Goal: Find specific page/section

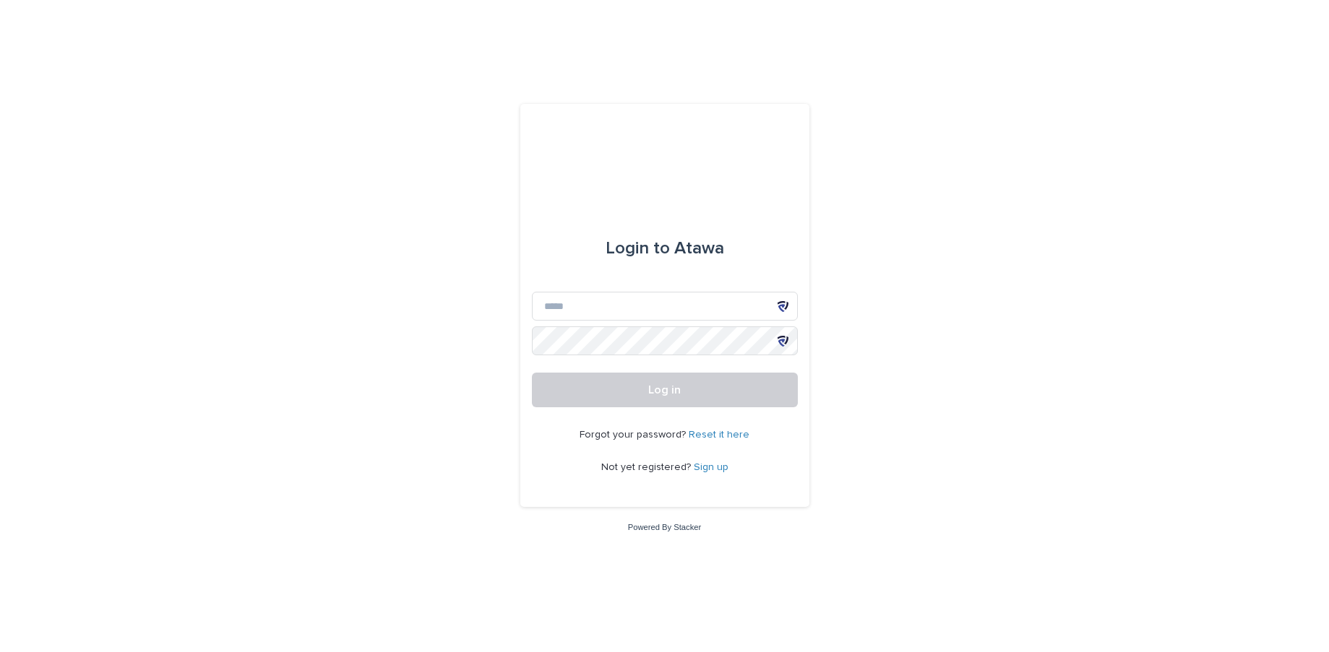
click at [772, 308] on div at bounding box center [783, 306] width 29 height 29
type input "**********"
click at [621, 392] on button "Log in" at bounding box center [665, 390] width 266 height 35
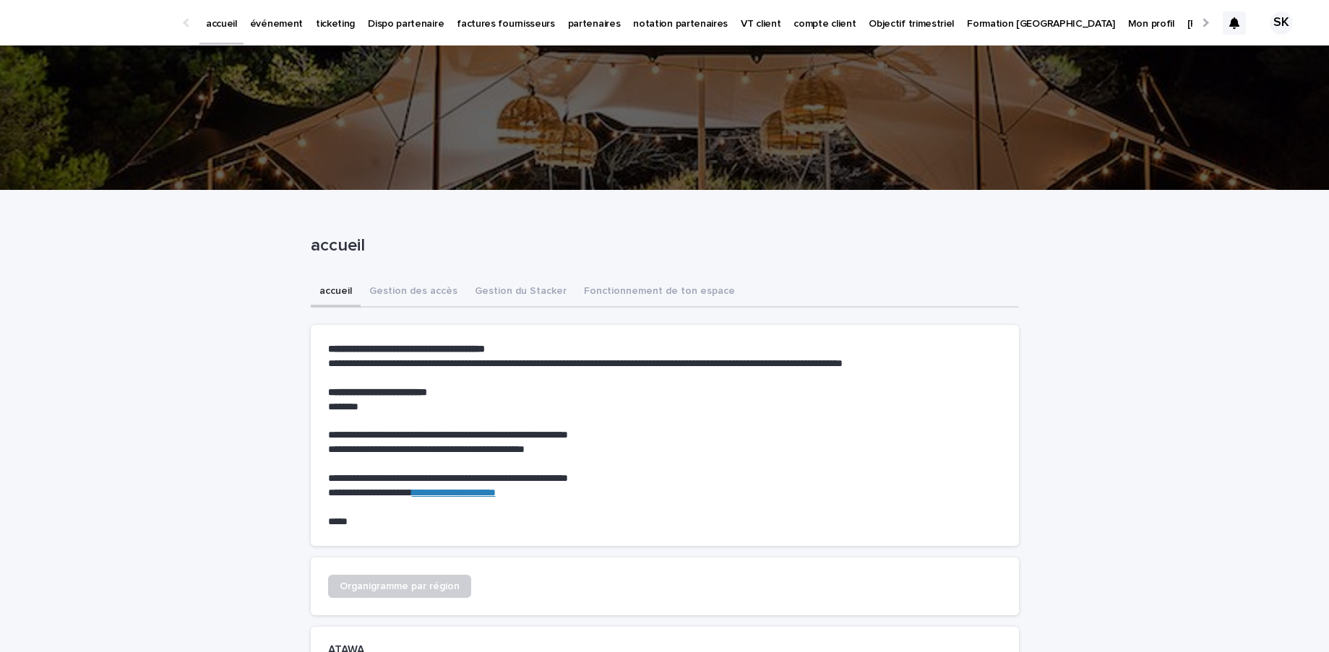
click at [295, 22] on p "événement" at bounding box center [276, 15] width 53 height 30
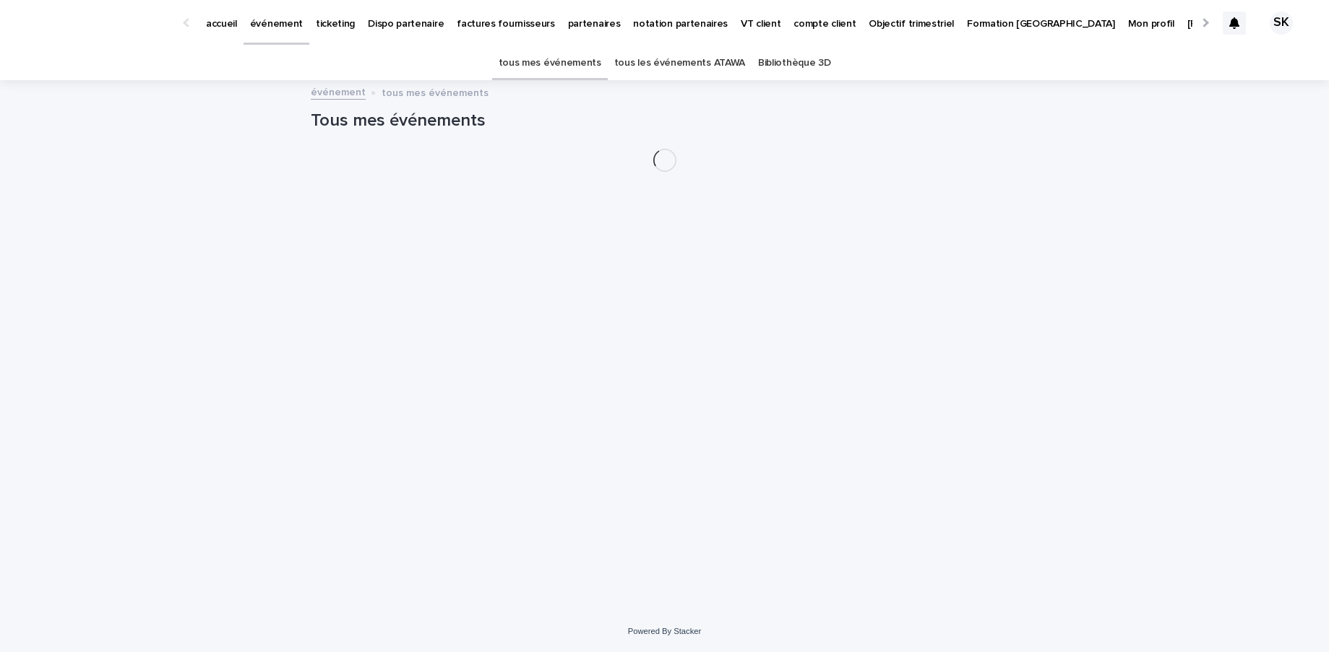
click at [684, 63] on link "tous les événements ATAWA" at bounding box center [679, 63] width 131 height 34
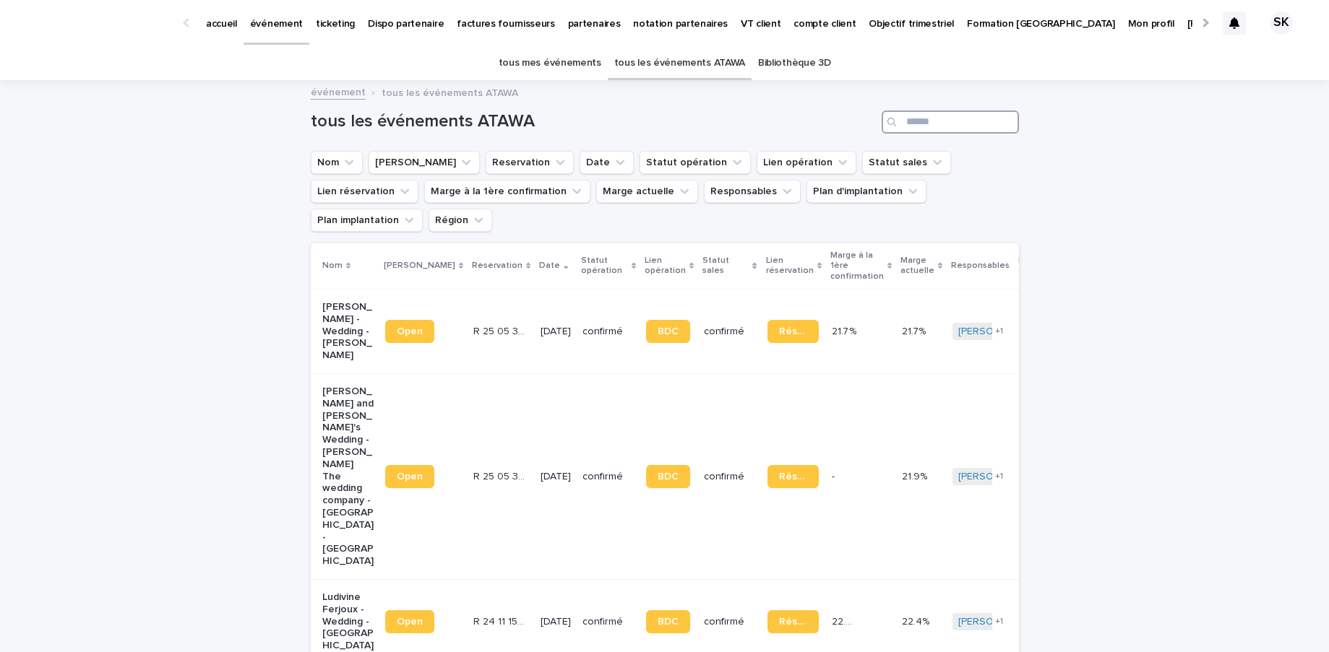
click at [960, 118] on input "Search" at bounding box center [949, 122] width 137 height 23
